Goal: Information Seeking & Learning: Learn about a topic

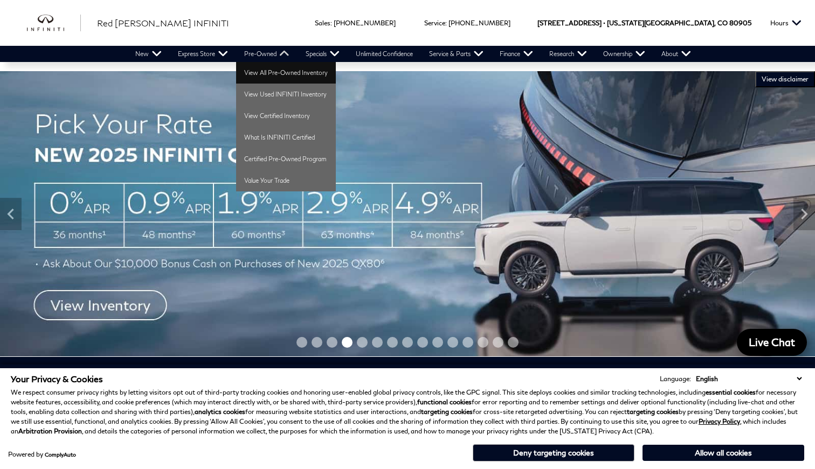
click at [276, 70] on link "View All Pre-Owned Inventory" at bounding box center [286, 73] width 100 height 22
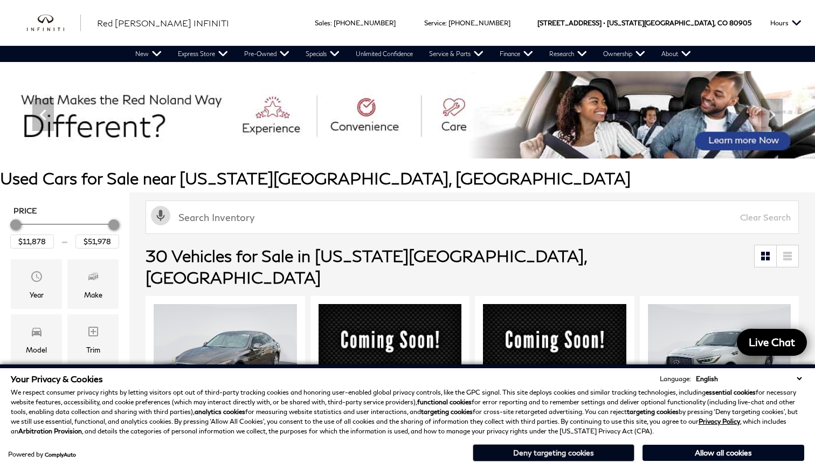
click at [600, 460] on button "Deny targeting cookies" at bounding box center [554, 452] width 162 height 17
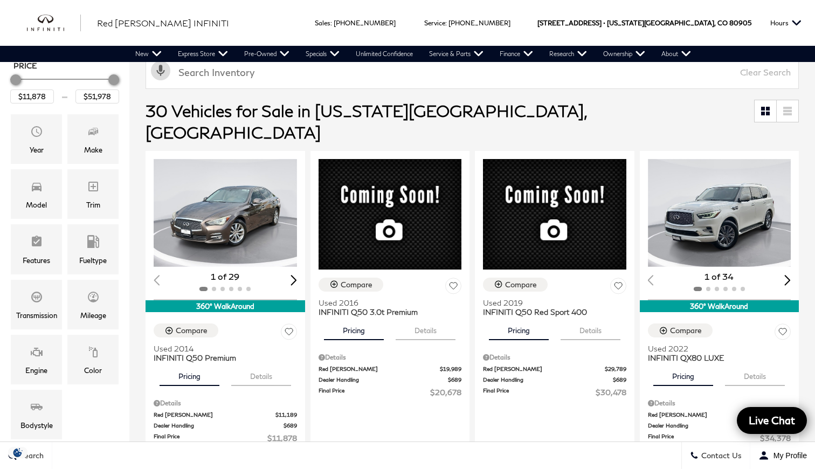
scroll to position [184, 0]
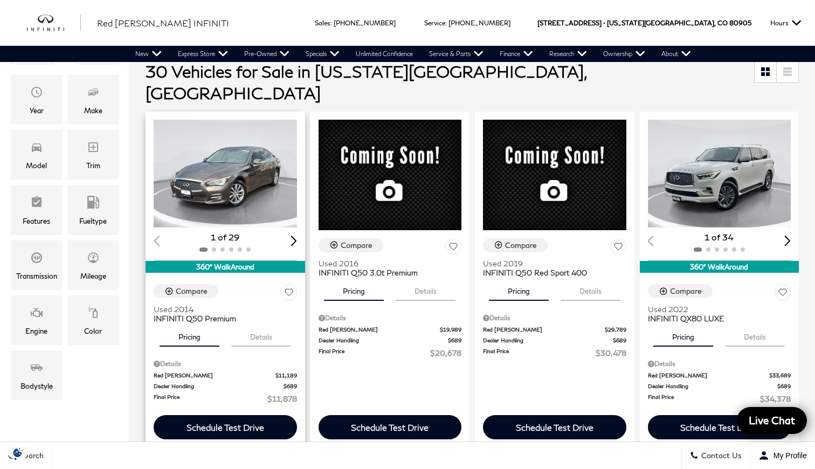
click at [294, 236] on div "Next slide" at bounding box center [294, 241] width 6 height 10
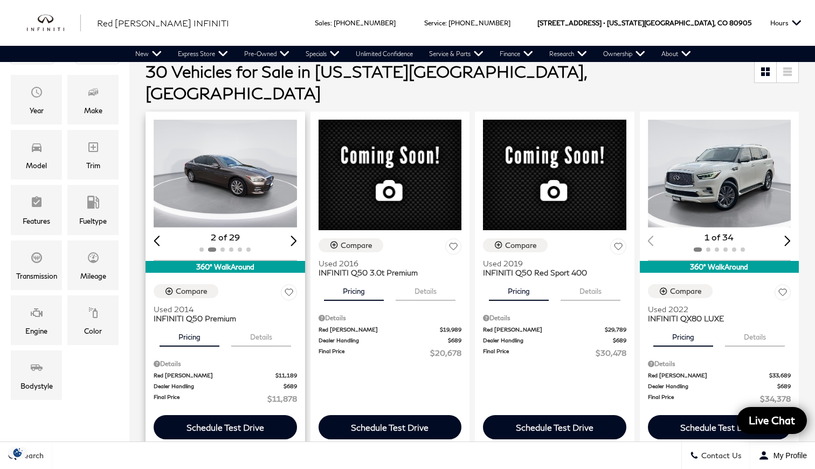
click at [294, 236] on div "Next slide" at bounding box center [294, 241] width 6 height 10
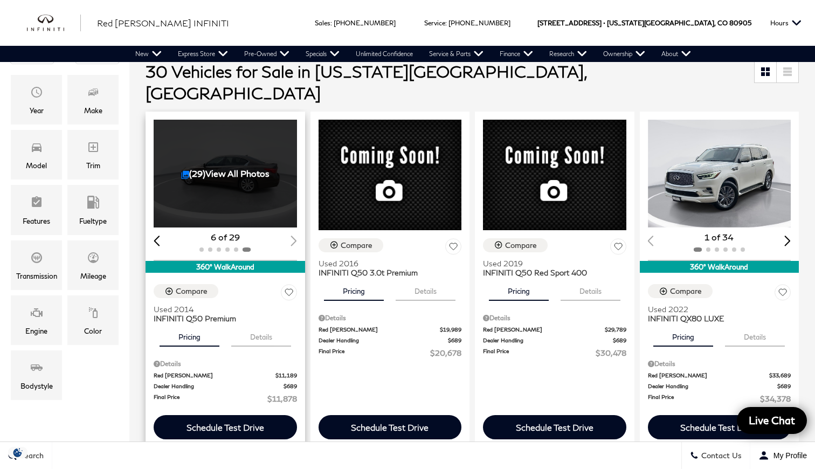
click at [294, 231] on div "6 of 29" at bounding box center [225, 237] width 143 height 12
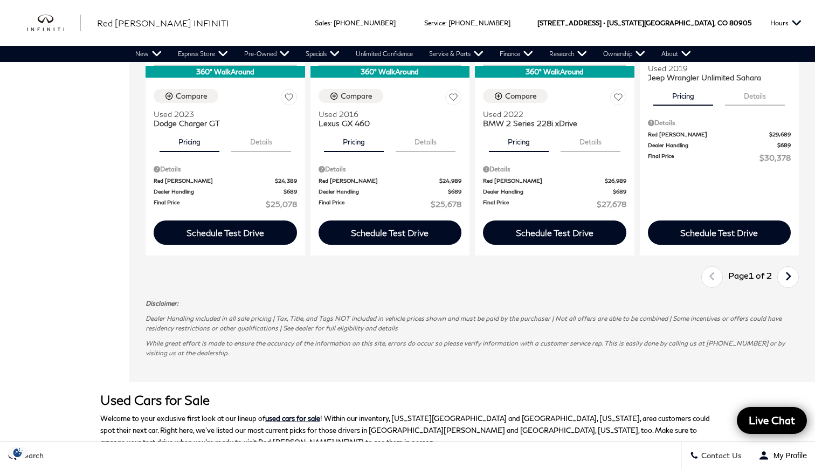
scroll to position [1712, 0]
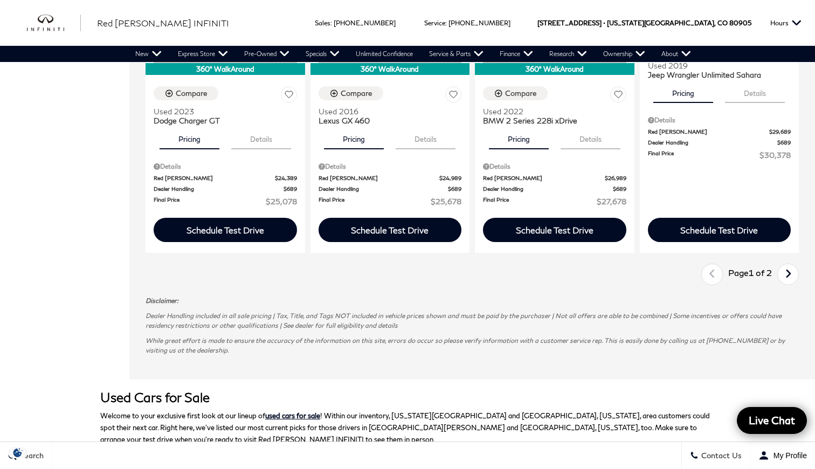
click at [791, 265] on icon "next page" at bounding box center [788, 273] width 7 height 17
